Goal: Task Accomplishment & Management: Complete application form

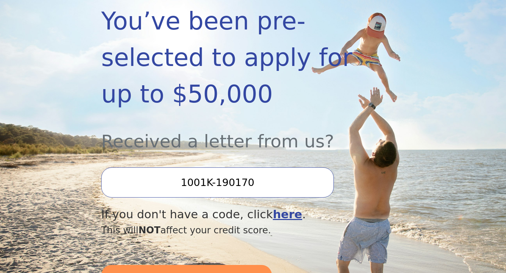
scroll to position [149, 0]
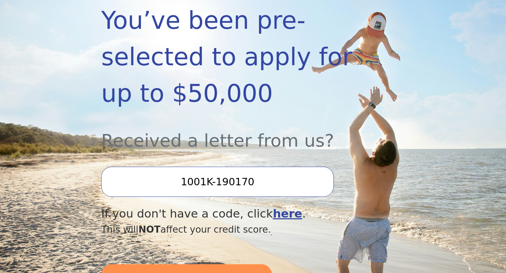
click at [211, 186] on input "1001K-190170" at bounding box center [217, 182] width 233 height 30
type input "1001K-190170"
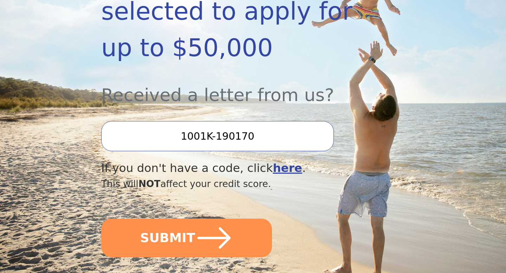
scroll to position [199, 0]
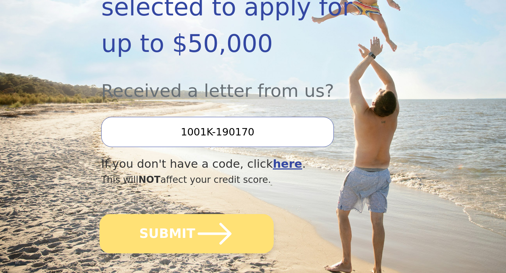
click at [195, 235] on icon "submit" at bounding box center [214, 234] width 39 height 39
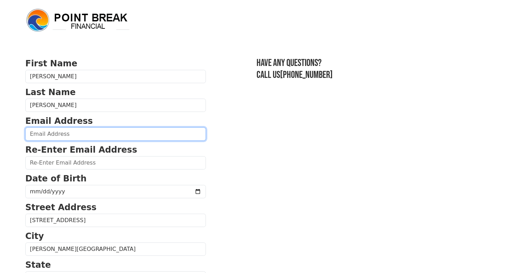
click at [103, 141] on input "email" at bounding box center [115, 134] width 181 height 13
type input "[EMAIL_ADDRESS][DOMAIN_NAME]"
type input "risiboovannah@gmail.com"
type input "(734) 330-9085"
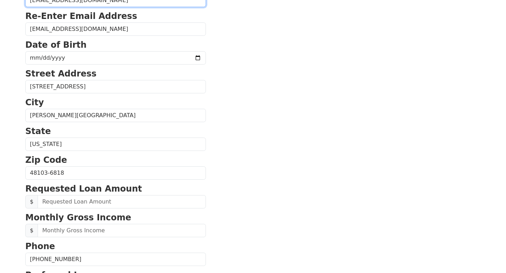
scroll to position [133, 0]
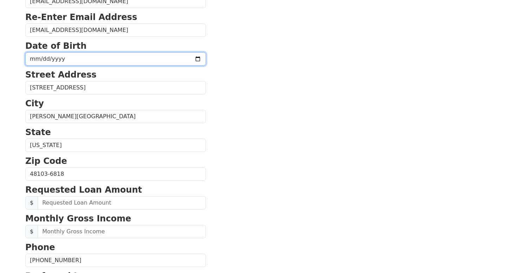
click at [117, 66] on input "date" at bounding box center [115, 58] width 181 height 13
type input "1979-04-08"
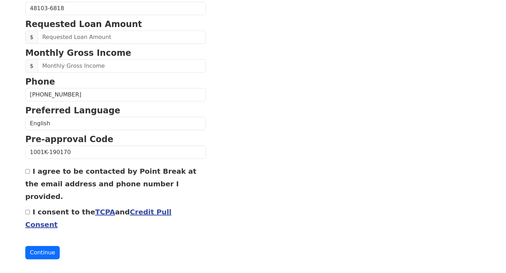
scroll to position [300, 0]
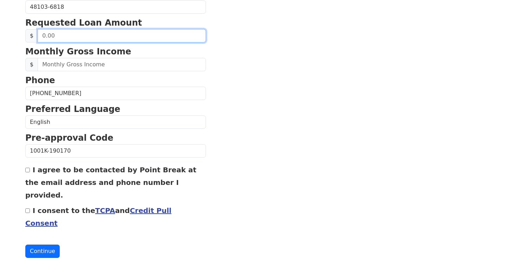
click at [114, 43] on input "text" at bounding box center [122, 35] width 168 height 13
type input "15,000.00"
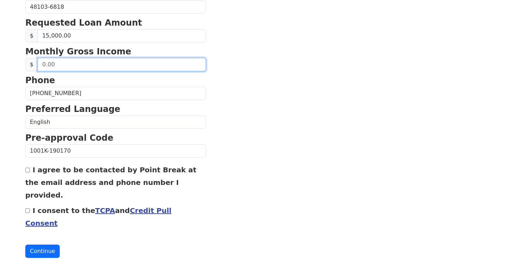
click at [91, 71] on input "text" at bounding box center [122, 64] width 168 height 13
type input "5,300.00"
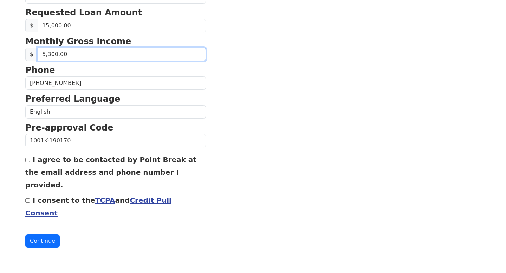
scroll to position [376, 0]
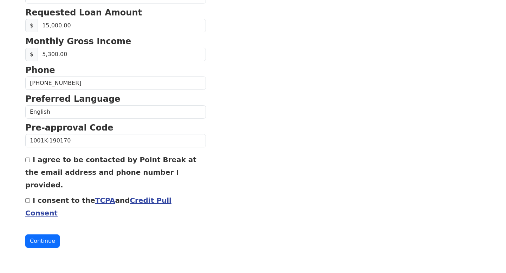
click at [29, 158] on input "I agree to be contacted by Point Break at the email address and phone number I …" at bounding box center [27, 160] width 5 height 5
checkbox input "true"
click at [29, 199] on input "I consent to the TCPA and Credit Pull Consent" at bounding box center [27, 201] width 5 height 5
checkbox input "true"
click at [43, 238] on button "Continue" at bounding box center [42, 241] width 34 height 13
